Goal: Task Accomplishment & Management: Use online tool/utility

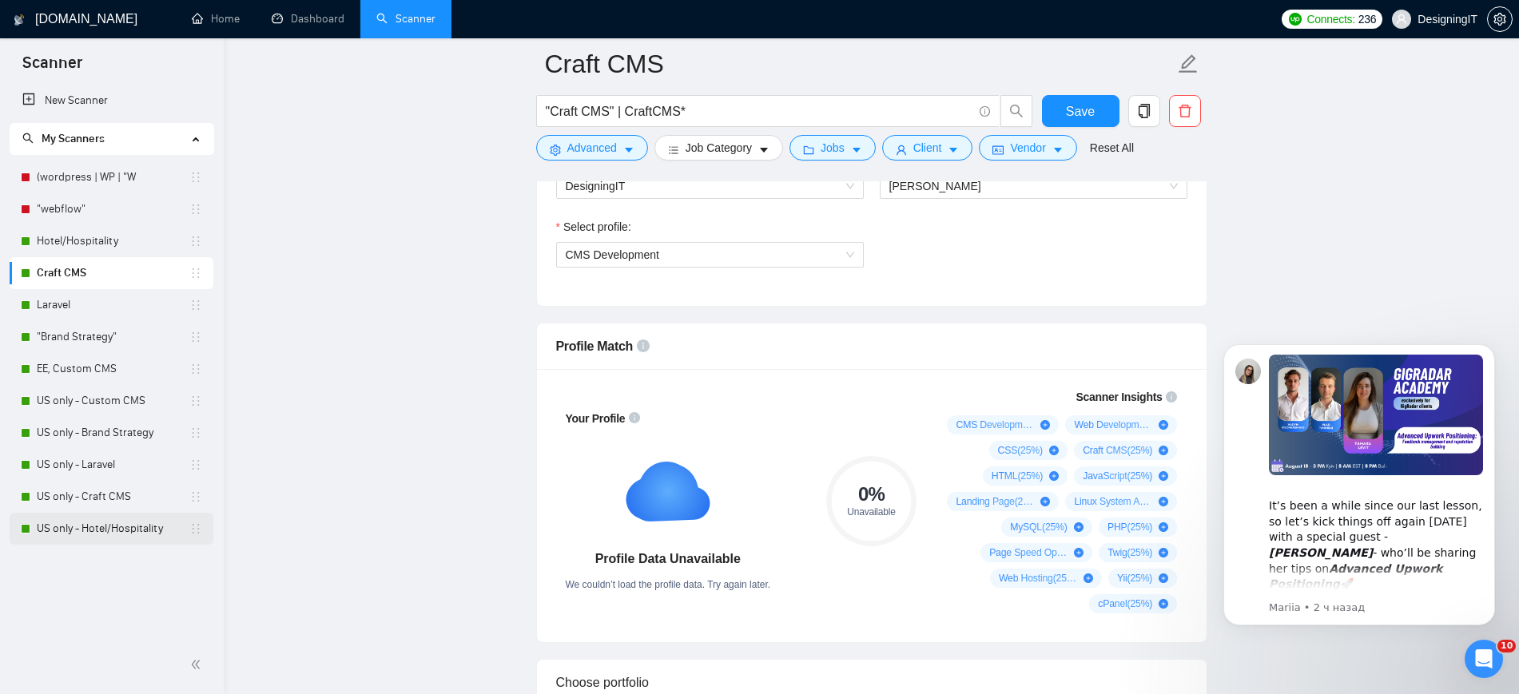
click at [97, 522] on link "US only - Hotel/Hospitality" at bounding box center [113, 529] width 153 height 32
click at [74, 392] on link "US only - Custom CMS" at bounding box center [113, 401] width 153 height 32
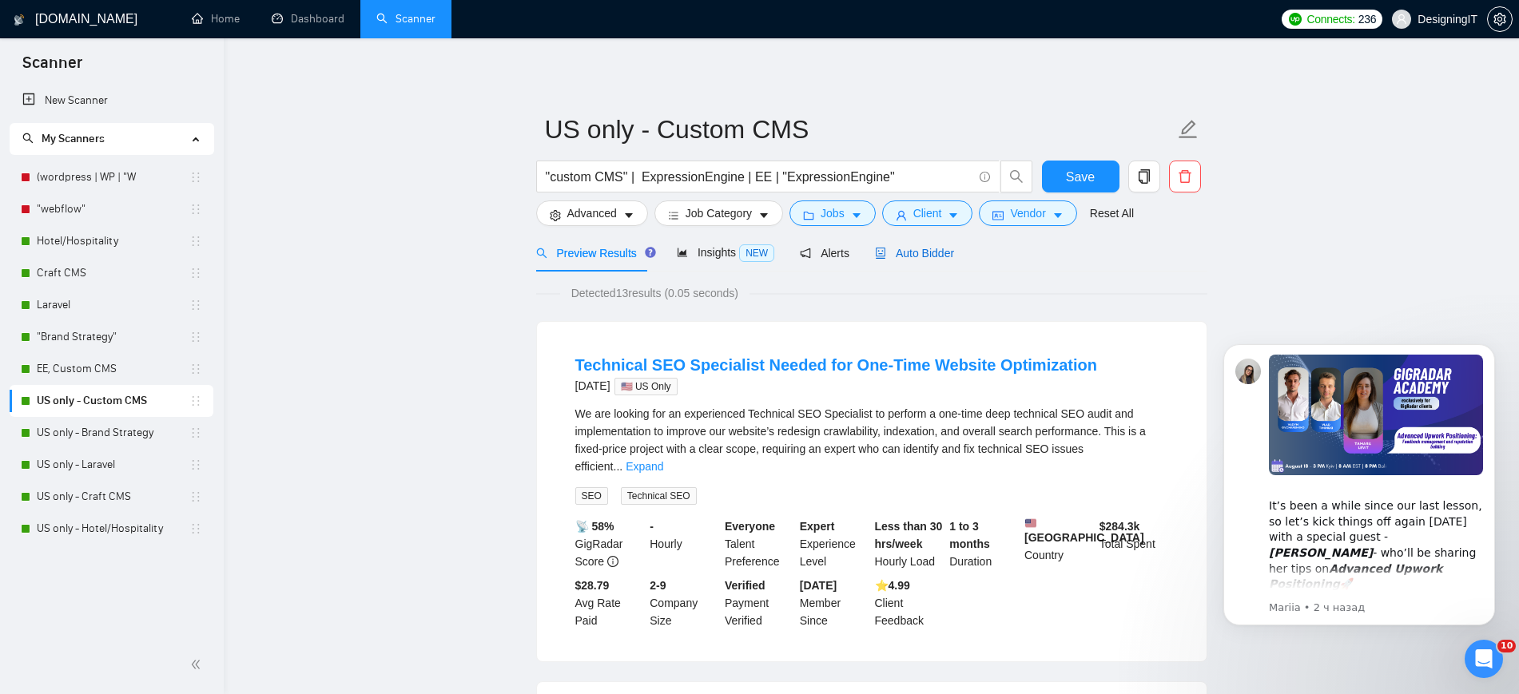
click at [926, 248] on span "Auto Bidder" at bounding box center [914, 253] width 79 height 13
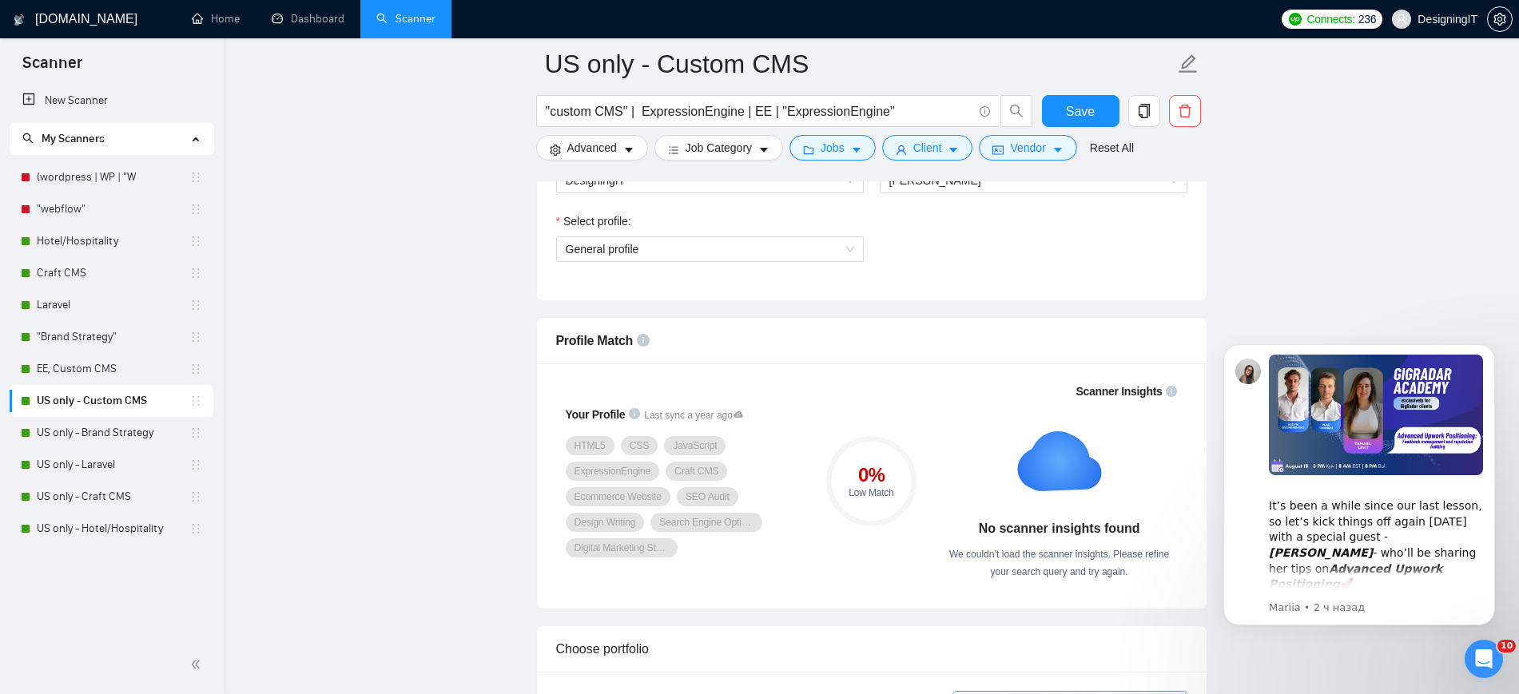
scroll to position [699, 0]
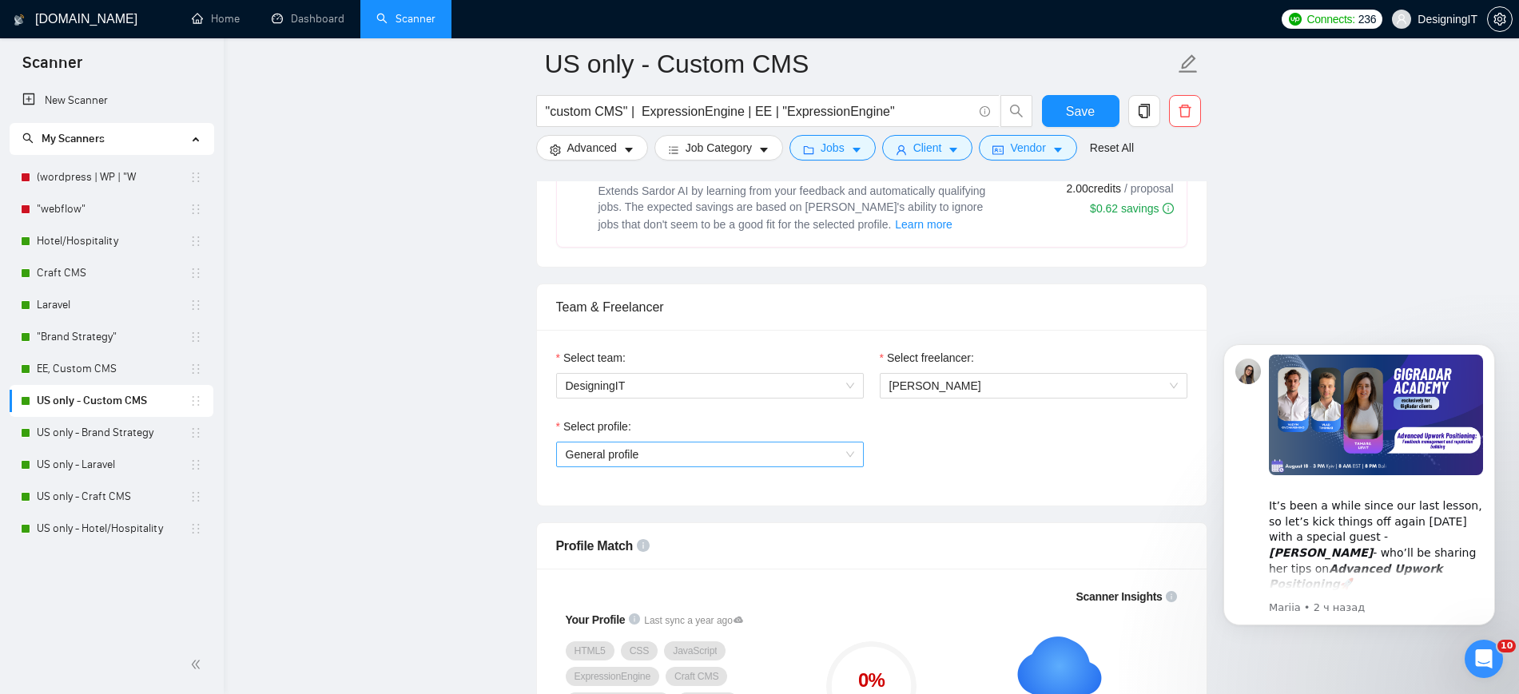
click at [789, 451] on span "General profile" at bounding box center [710, 455] width 288 height 24
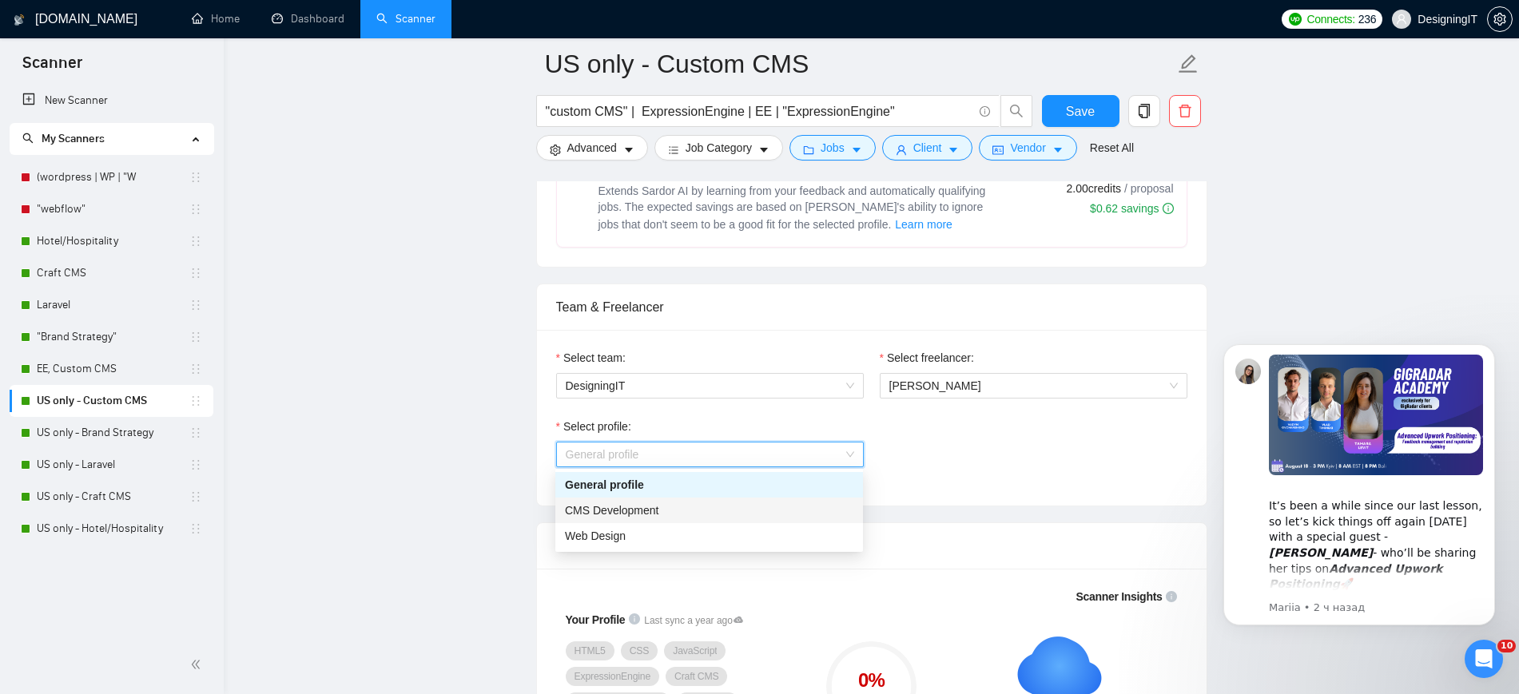
click at [740, 519] on div "CMS Development" at bounding box center [709, 511] width 308 height 26
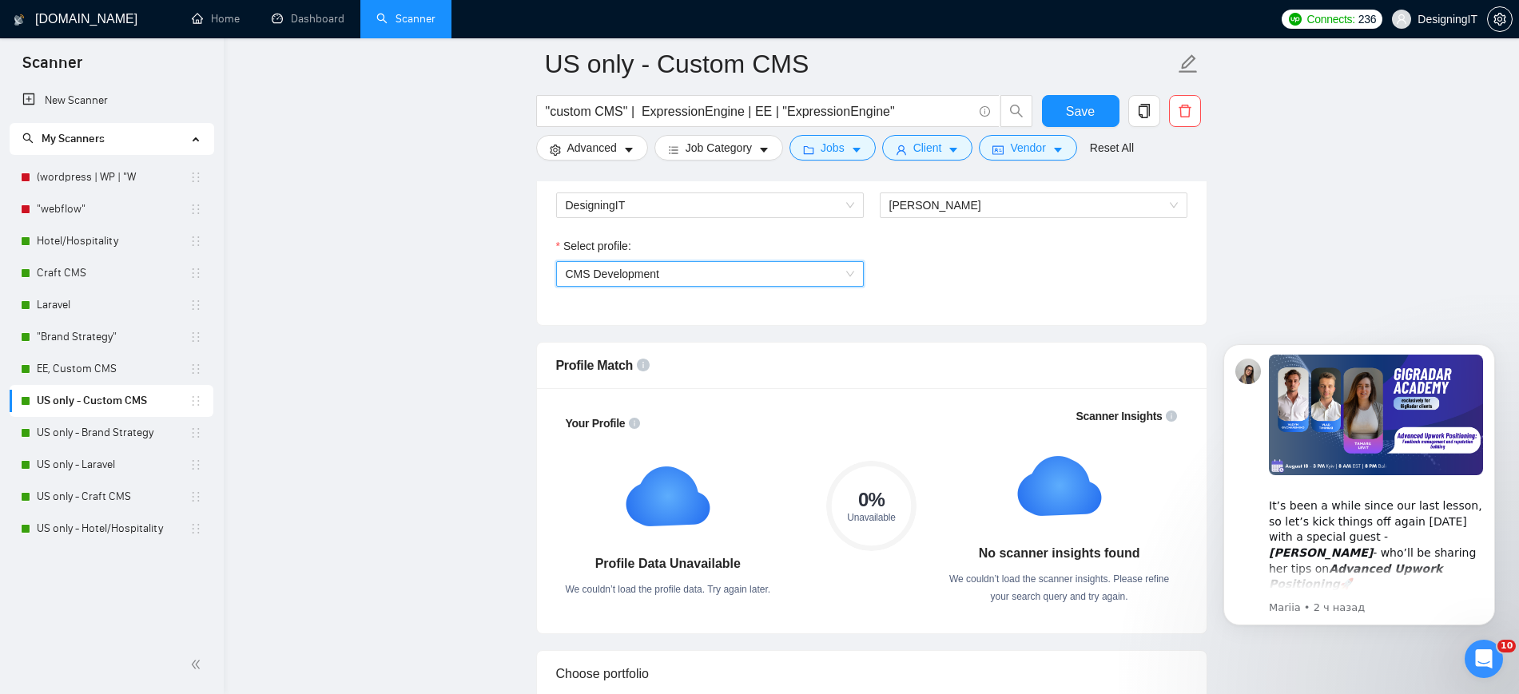
scroll to position [799, 0]
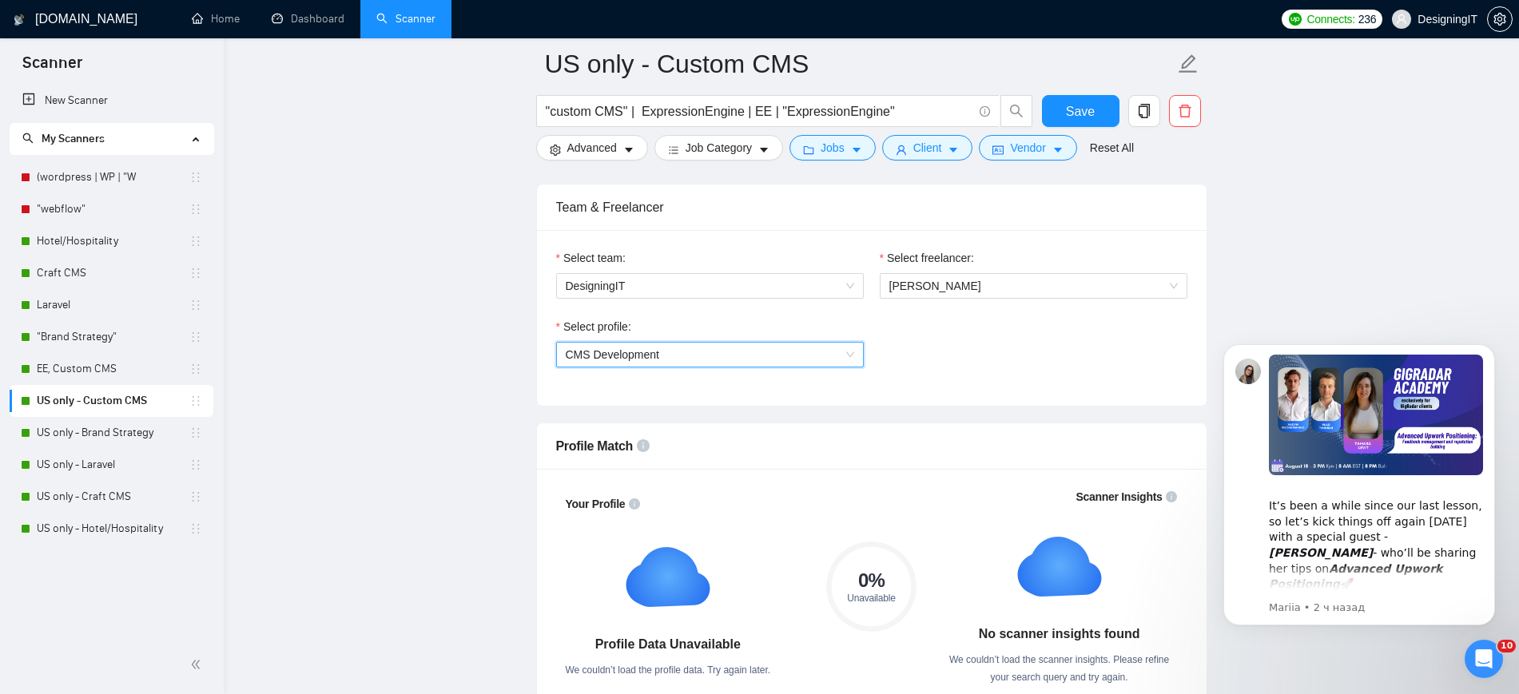
click at [778, 365] on span "CMS Development" at bounding box center [710, 355] width 288 height 24
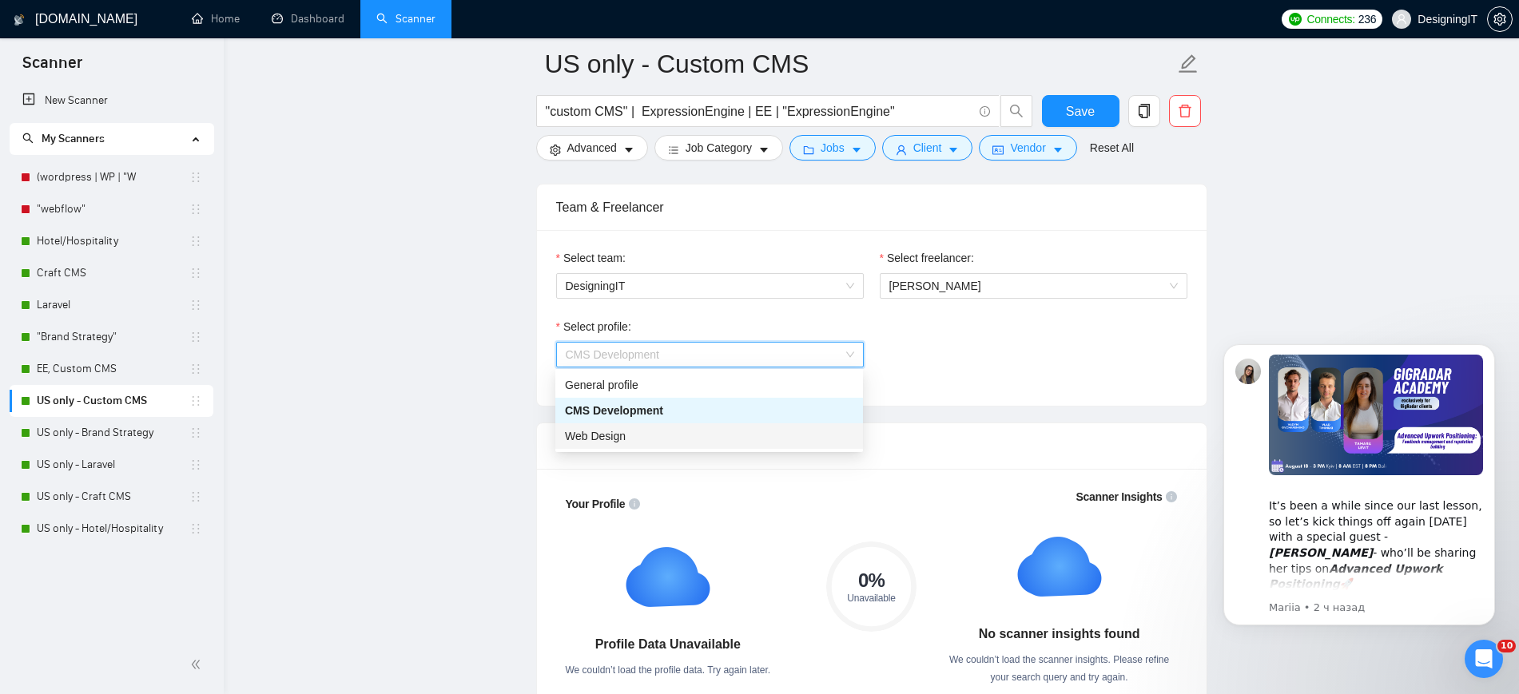
click at [713, 431] on div "Web Design" at bounding box center [709, 436] width 288 height 18
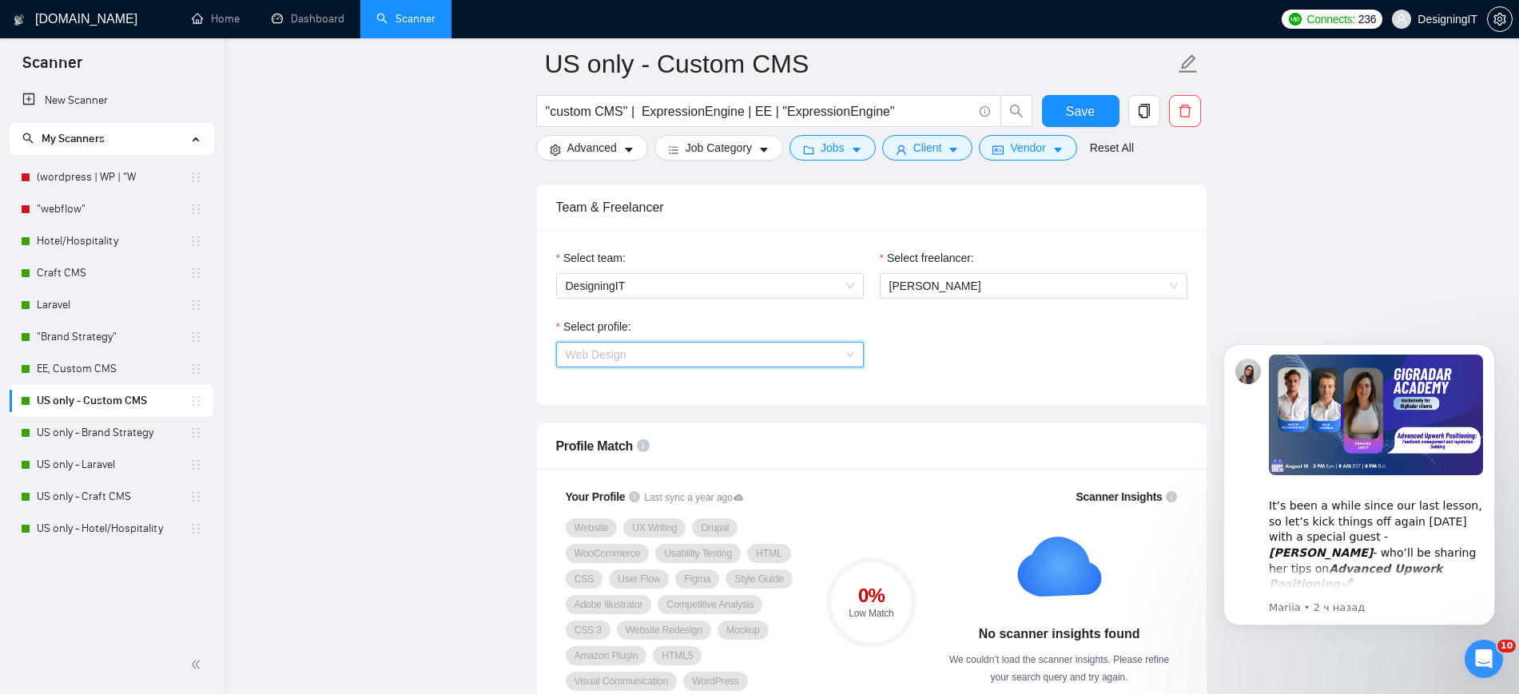
click at [740, 356] on span "Web Design" at bounding box center [710, 355] width 288 height 24
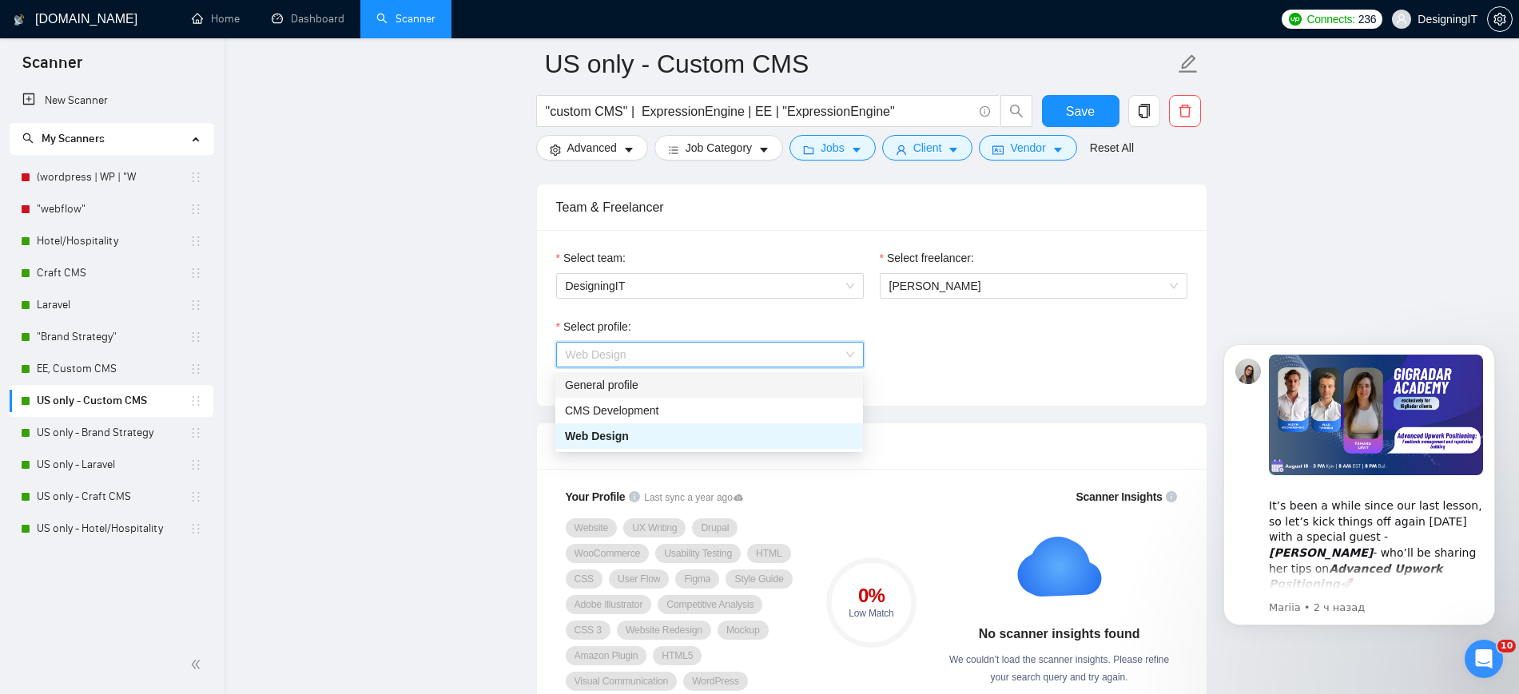
click at [701, 381] on div "General profile" at bounding box center [709, 385] width 288 height 18
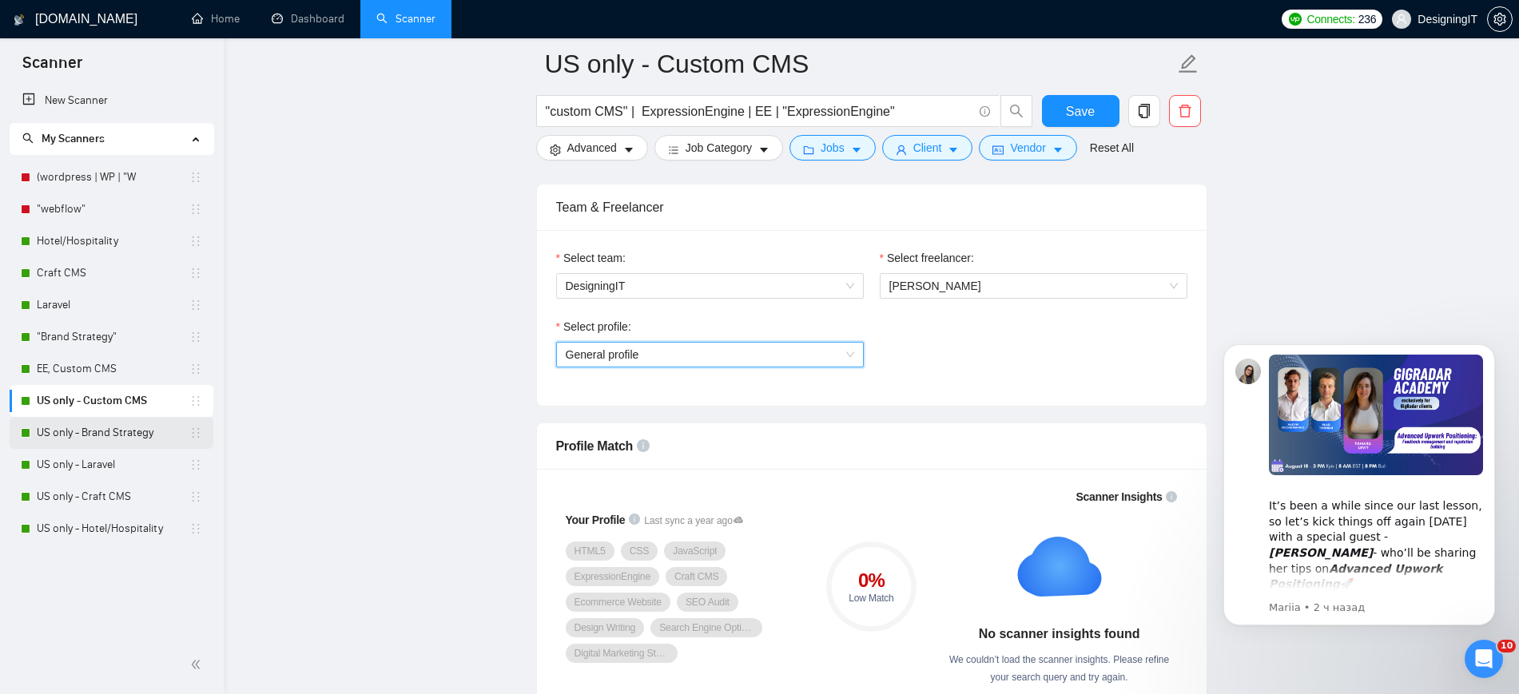
click at [112, 426] on link "US only - Brand Strategy" at bounding box center [113, 433] width 153 height 32
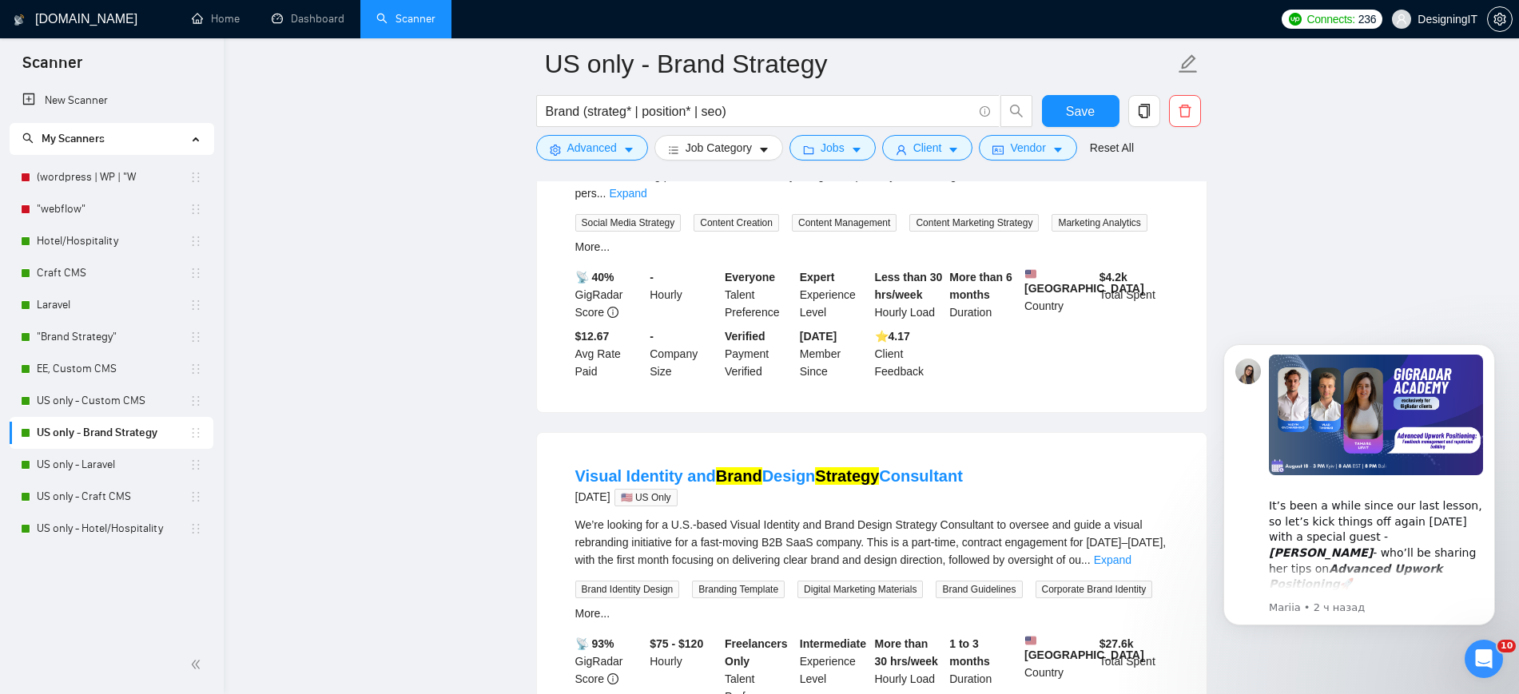
scroll to position [1598, 0]
